Goal: Information Seeking & Learning: Learn about a topic

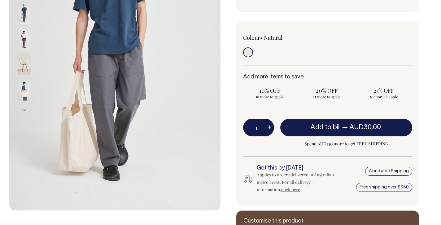
click at [26, 67] on img at bounding box center [24, 64] width 14 height 22
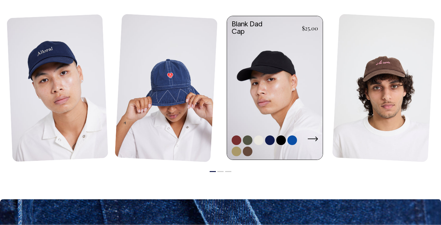
scroll to position [701, 0]
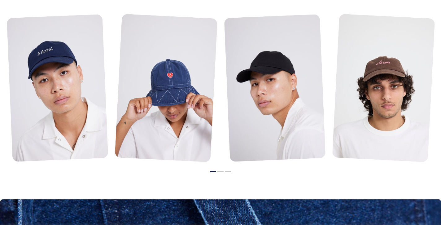
click at [219, 172] on button "2" at bounding box center [221, 171] width 6 height 1
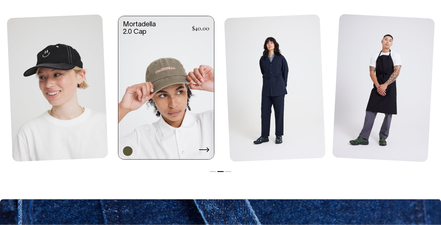
click at [180, 115] on link at bounding box center [166, 88] width 96 height 145
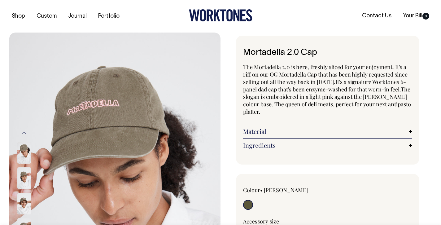
click at [353, 131] on link "Material" at bounding box center [327, 131] width 169 height 7
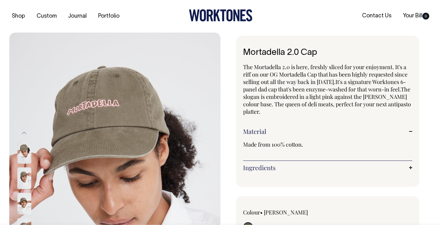
click at [350, 166] on link "Ingredients" at bounding box center [327, 167] width 169 height 7
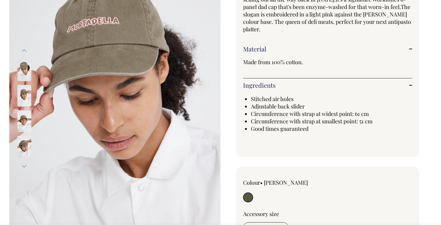
scroll to position [83, 0]
